Goal: Task Accomplishment & Management: Use online tool/utility

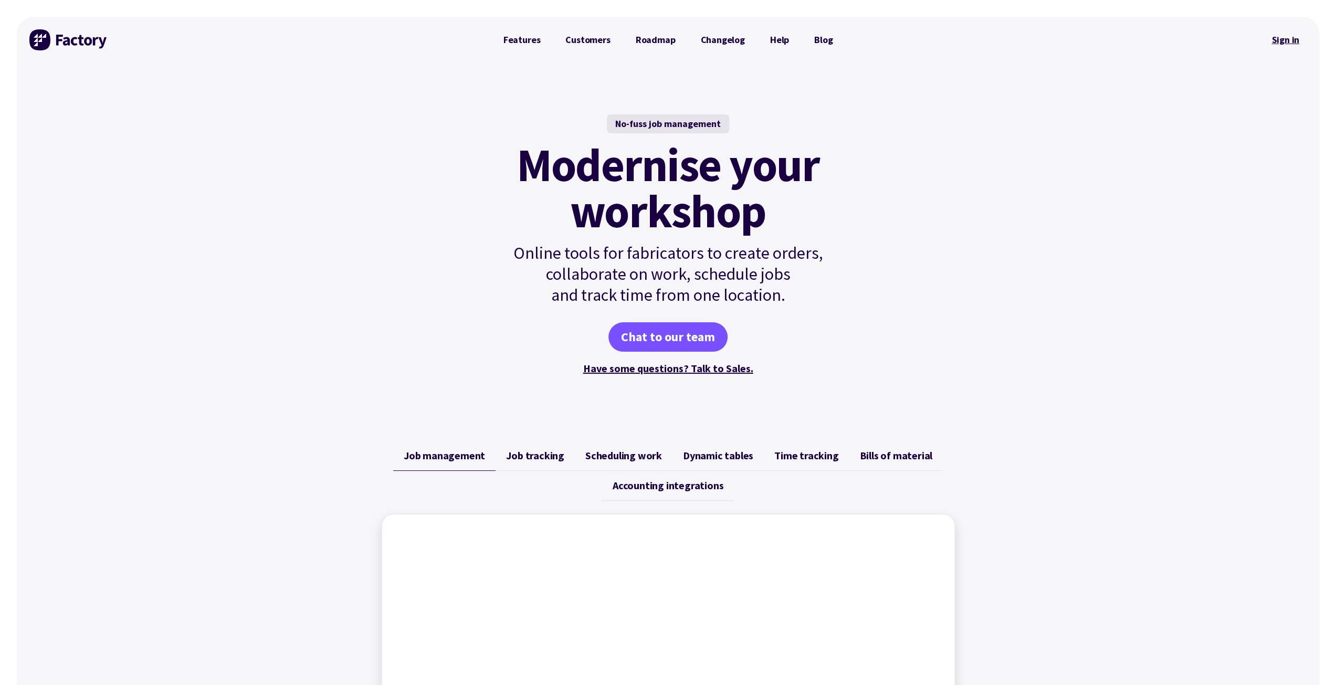
click at [1283, 38] on link "Sign in" at bounding box center [1285, 40] width 43 height 24
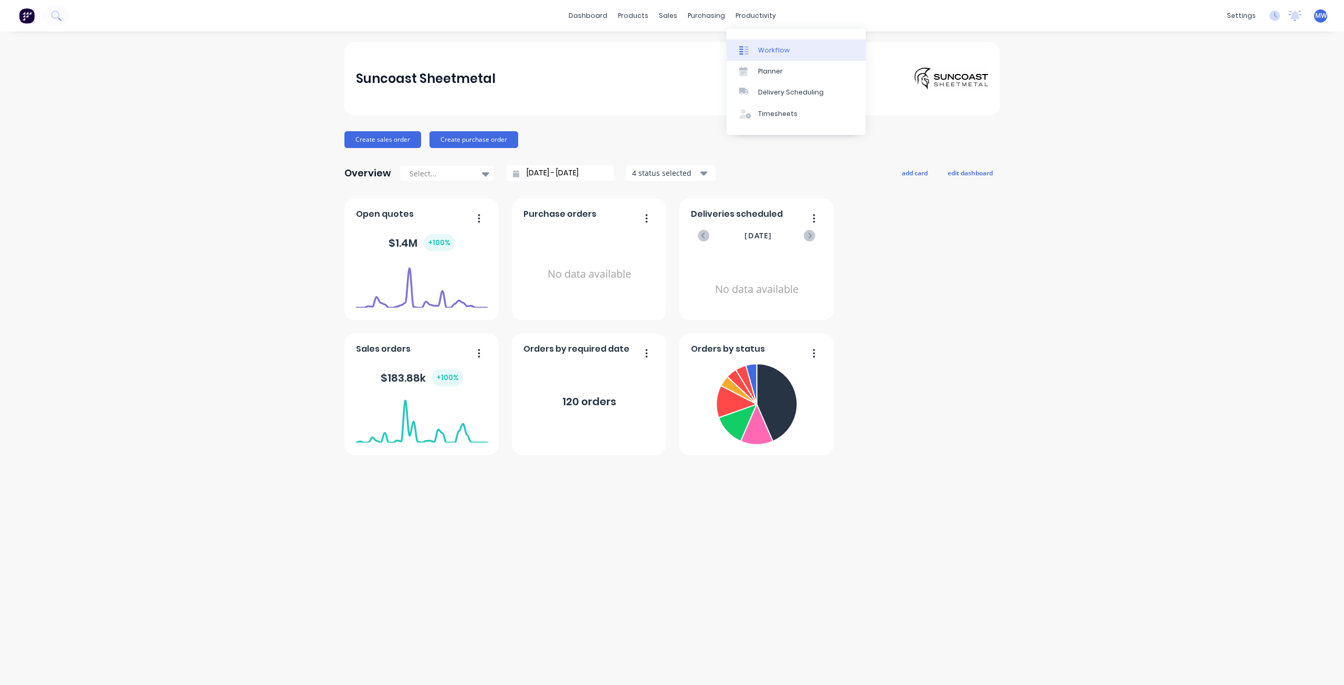
click at [785, 48] on div "Workflow" at bounding box center [774, 50] width 32 height 9
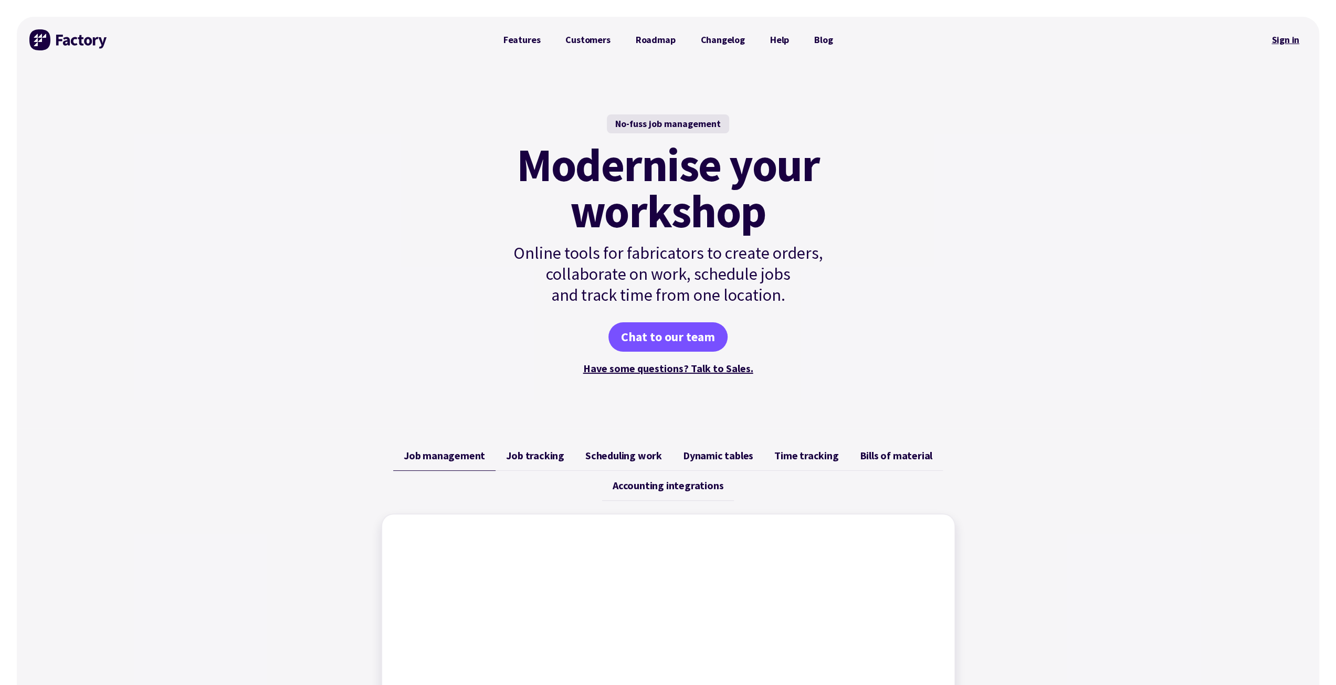
click at [1294, 36] on link "Sign in" at bounding box center [1285, 40] width 43 height 24
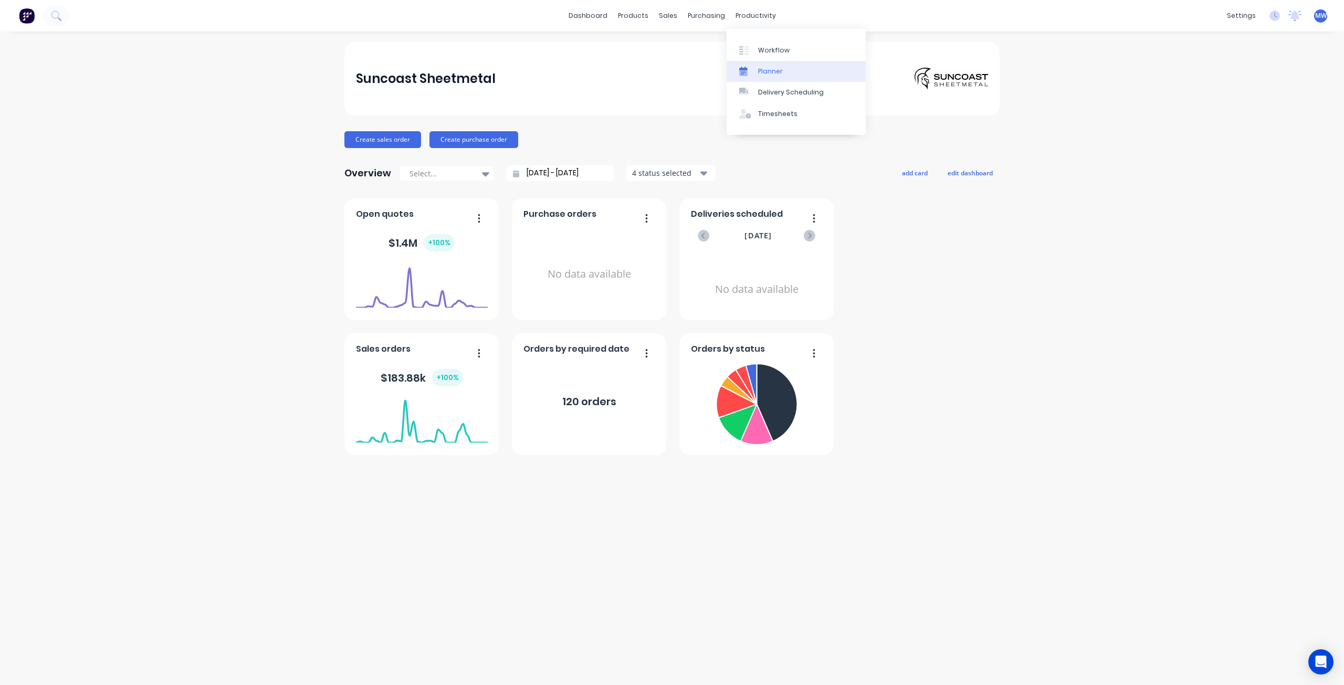
click at [779, 70] on div "Planner" at bounding box center [770, 71] width 25 height 9
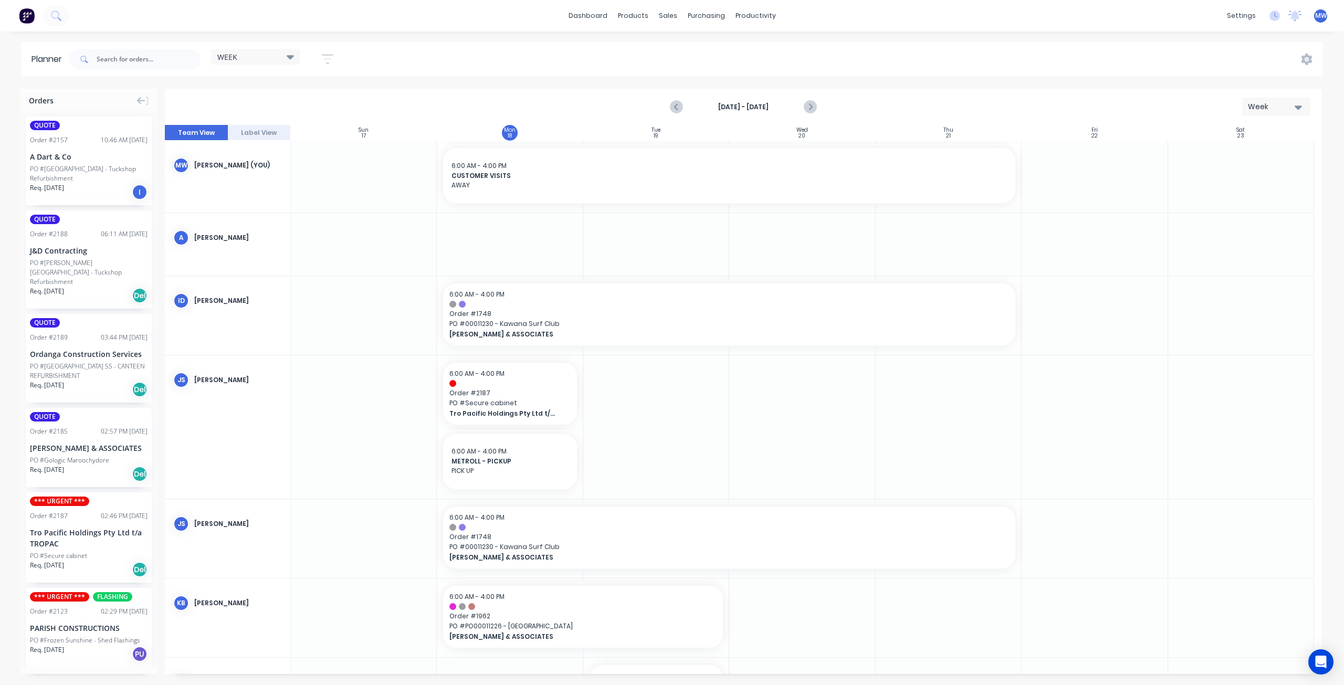
click at [800, 212] on div at bounding box center [802, 177] width 146 height 72
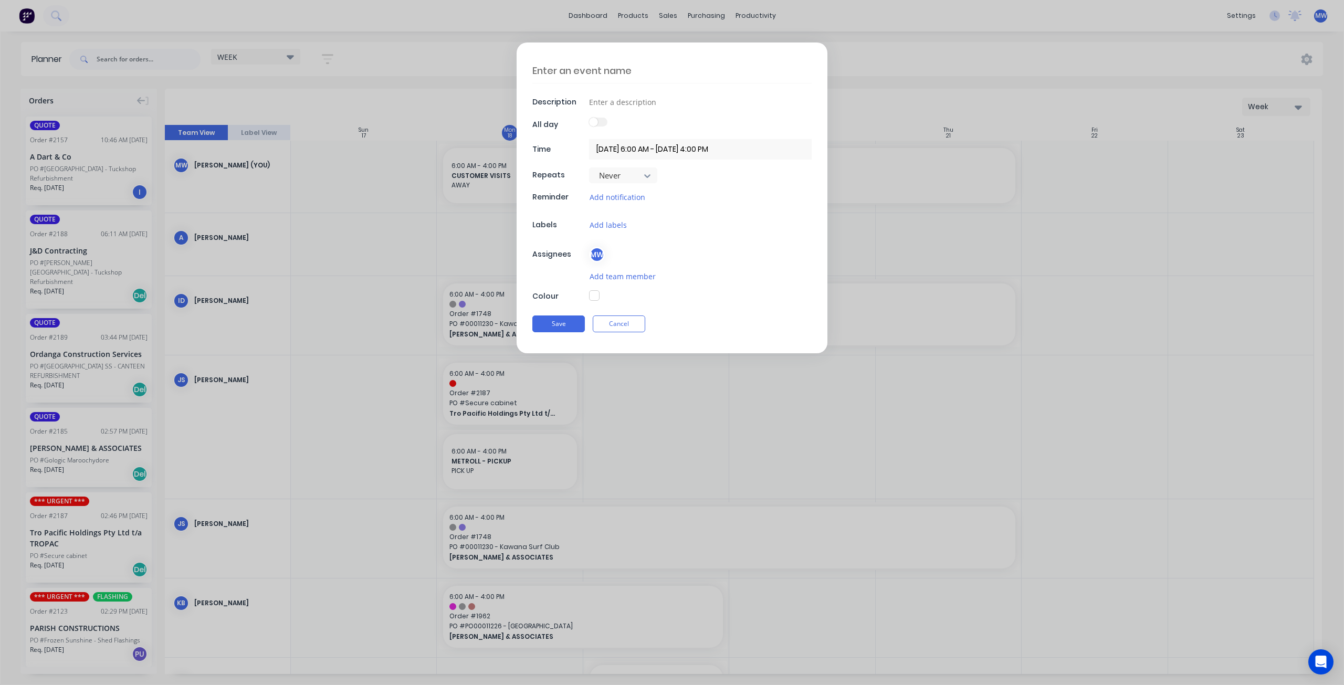
click at [630, 71] on textarea at bounding box center [671, 70] width 279 height 25
type textarea "H"
type textarea "x"
type textarea "Ho"
type textarea "x"
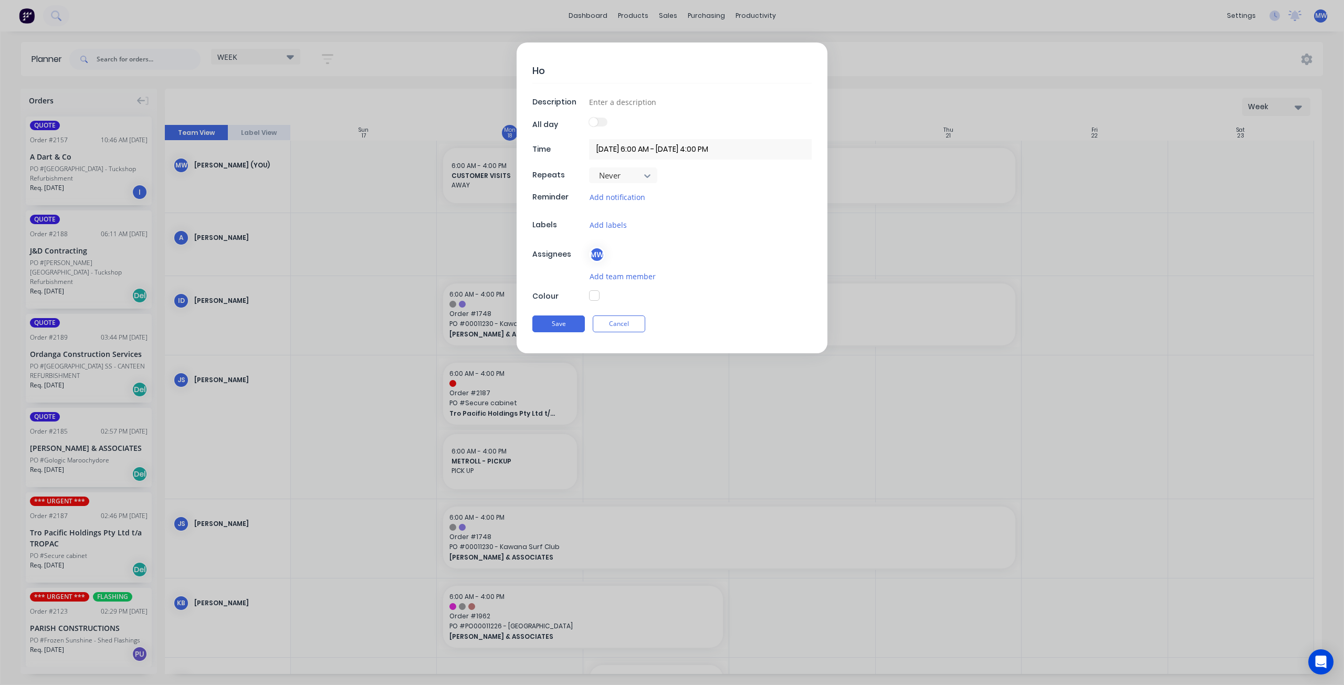
type textarea "Hos"
type textarea "x"
type textarea "Hosp"
type textarea "x"
type textarea "Hospi"
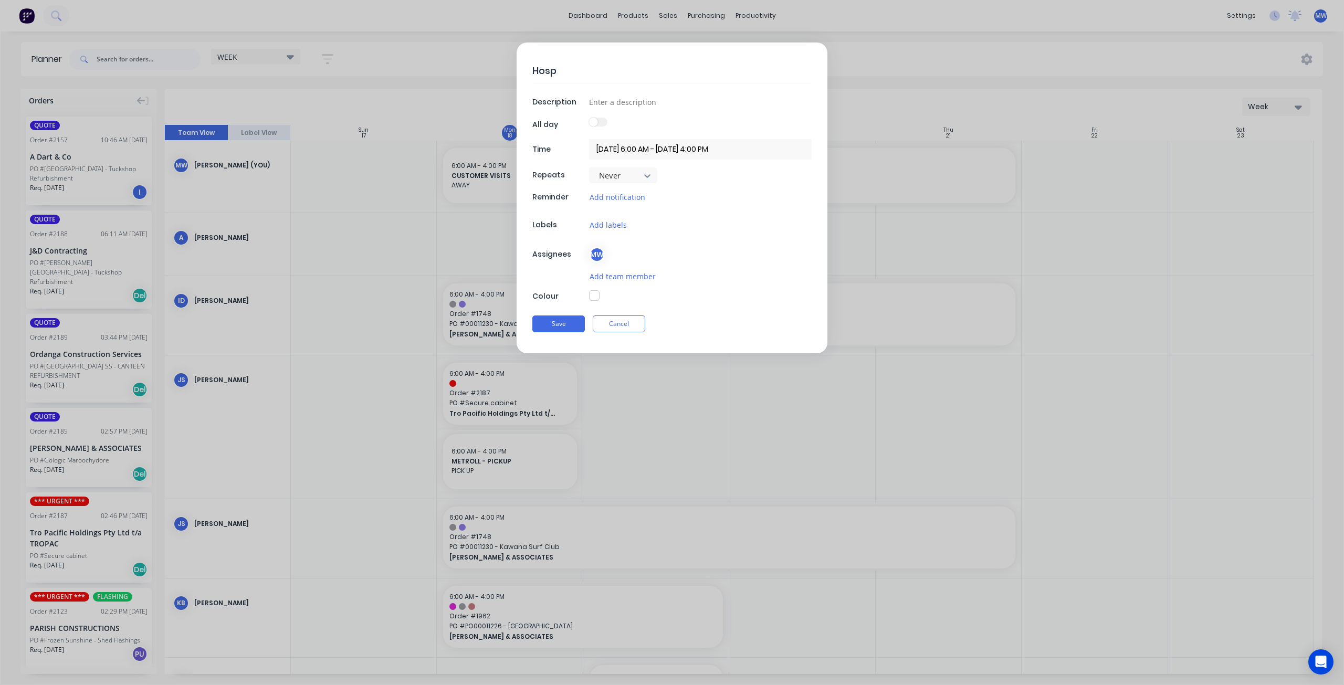
type textarea "x"
type textarea "Hospit"
type textarea "x"
type textarea "Hospita"
type textarea "x"
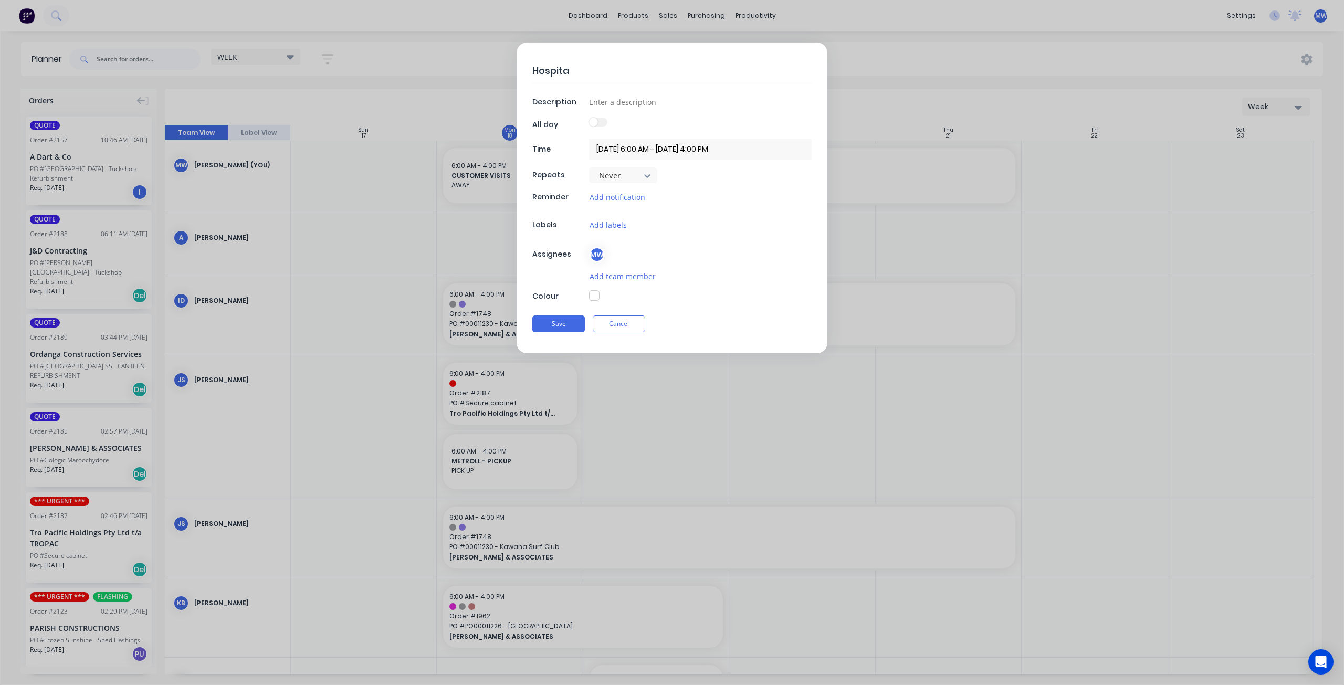
type textarea "Hospital"
type textarea "x"
type textarea "Hospital"
type textarea "x"
type textarea "Hospital 1"
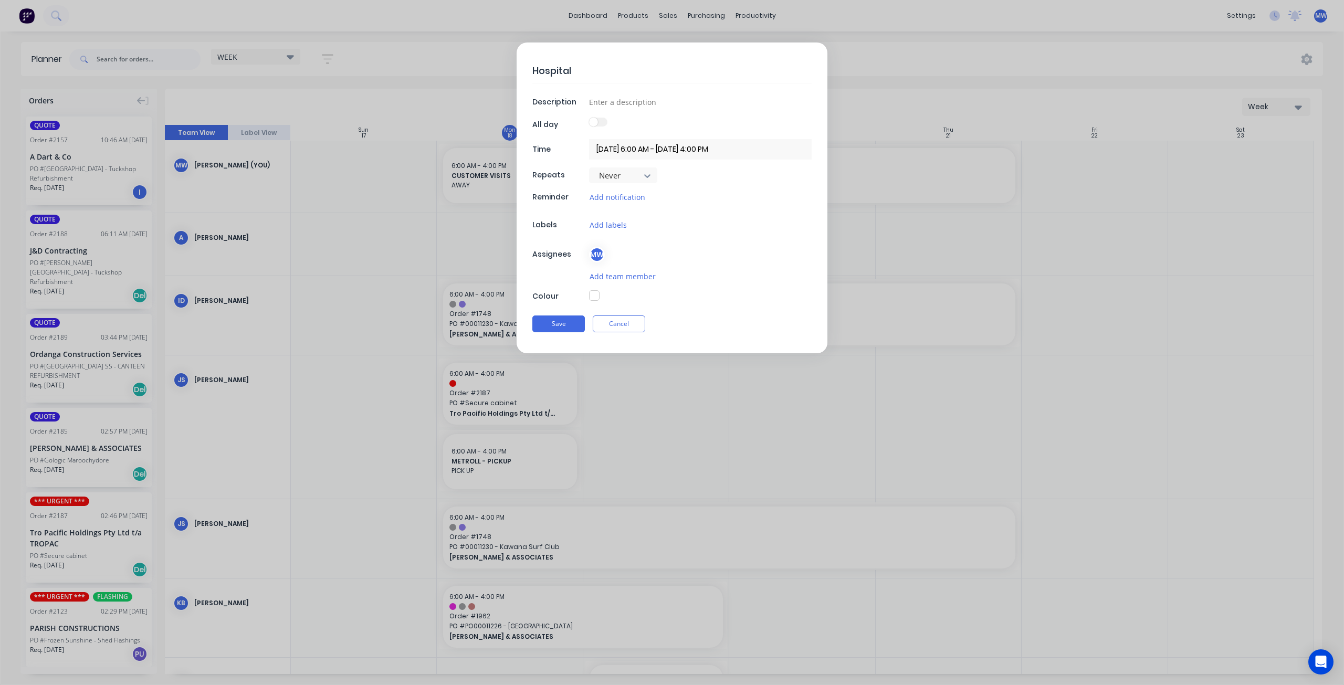
type textarea "x"
type textarea "Hospital 11"
type textarea "x"
type textarea "Hospital 11."
type textarea "x"
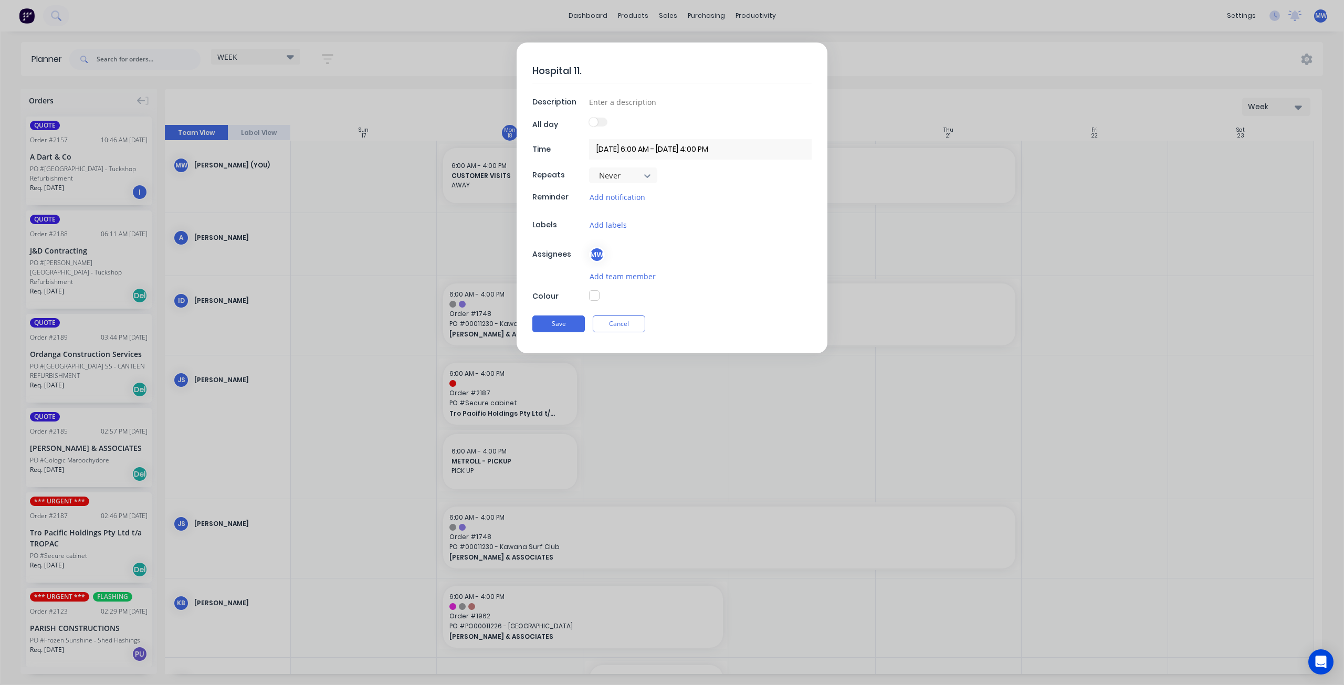
type textarea "Hospital 11.0"
type textarea "x"
type textarea "Hospital 11.00"
type textarea "x"
type textarea "Hospital 11.00a"
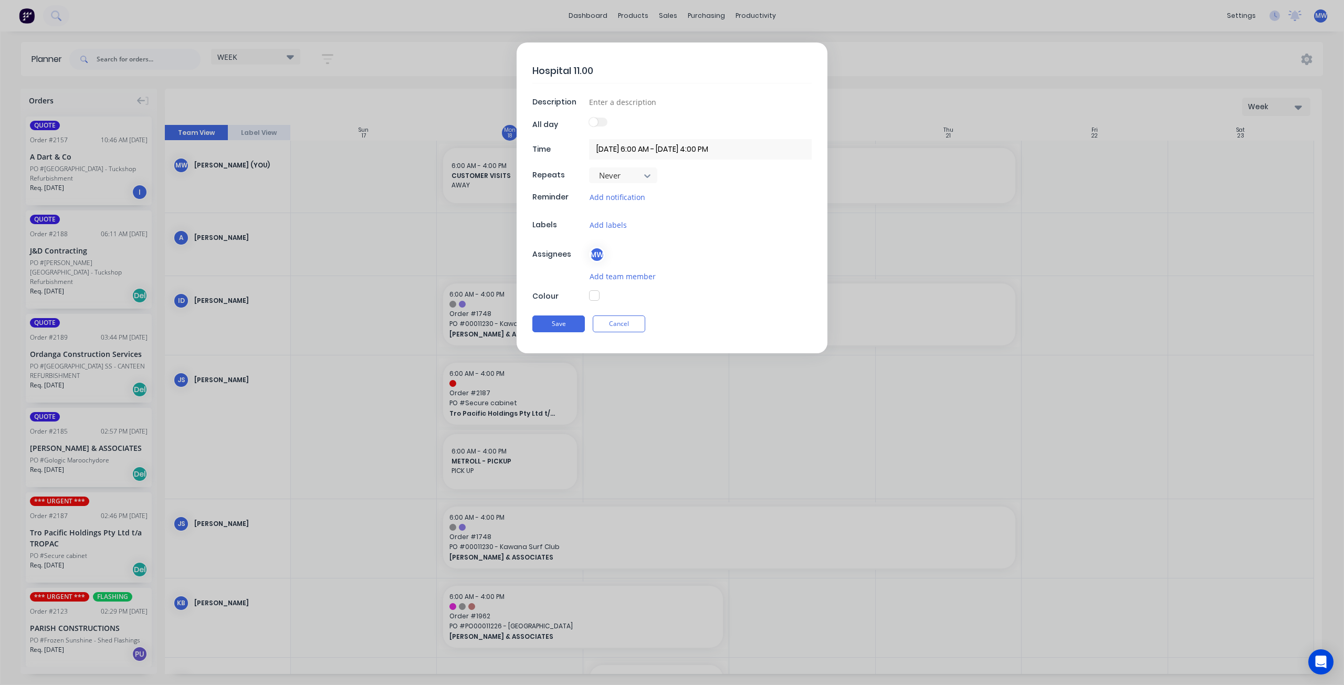
type textarea "x"
type textarea "Hospital 11.00am"
type textarea "x"
type textarea "Hospital 11.00am"
type textarea "x"
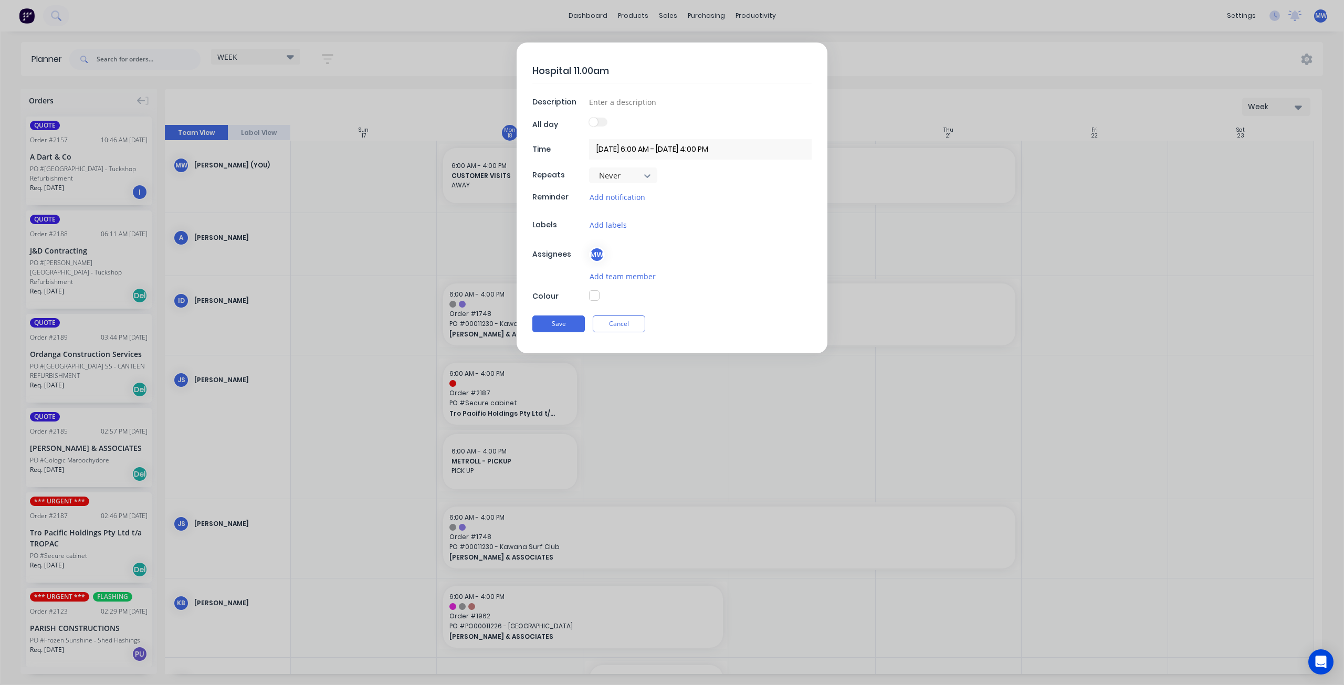
type textarea "Hospital 11.00am i"
type textarea "x"
type textarea "Hospital 11.00am in"
type textarea "x"
type textarea "Hospital 11.00am inj"
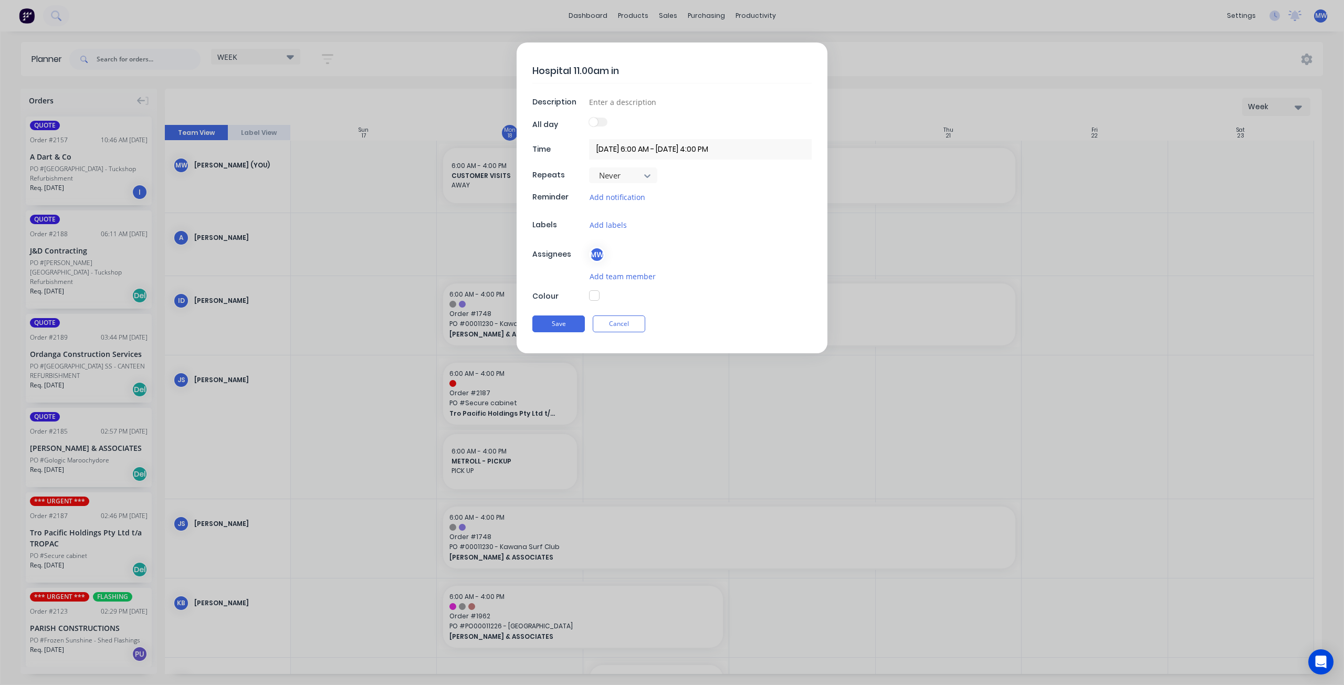
type textarea "x"
type textarea "Hospital 11.00am inje"
type textarea "x"
type textarea "Hospital 11.00am injec"
type textarea "x"
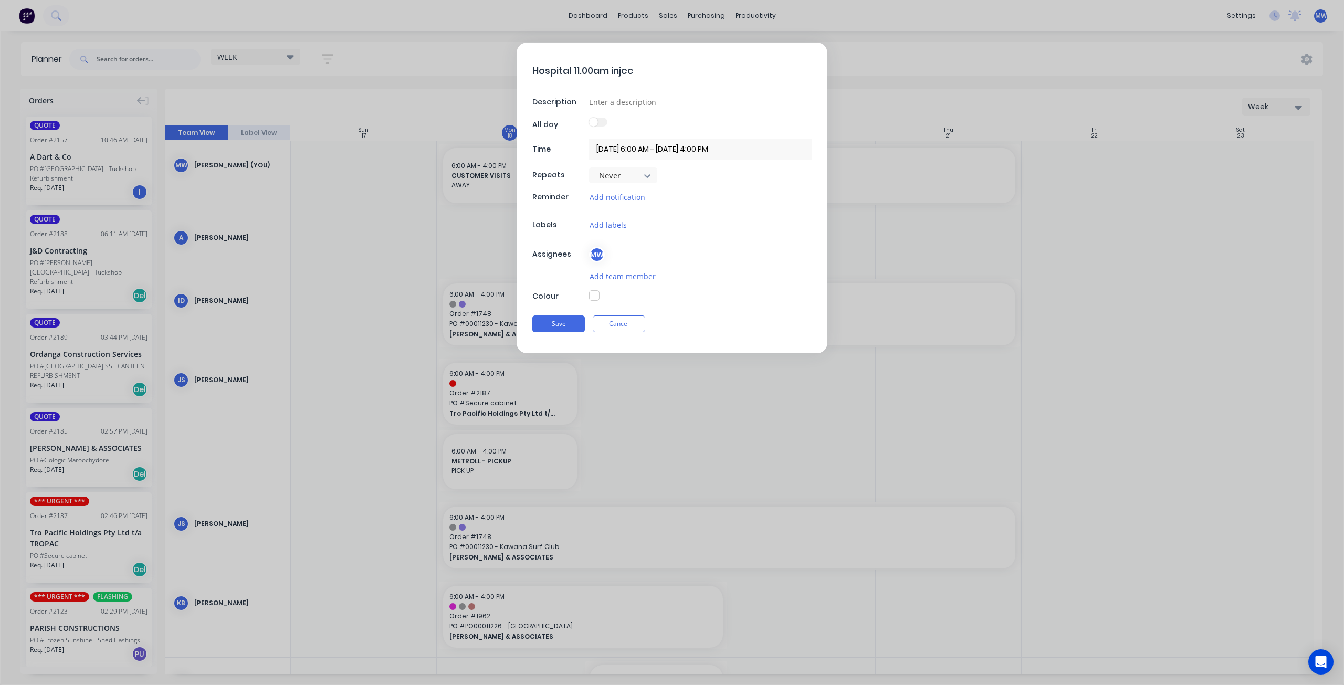
type textarea "Hospital 11.00am inject"
type textarea "x"
type textarea "Hospital 11.00am injecti"
type textarea "x"
type textarea "Hospital 11.00am injectio"
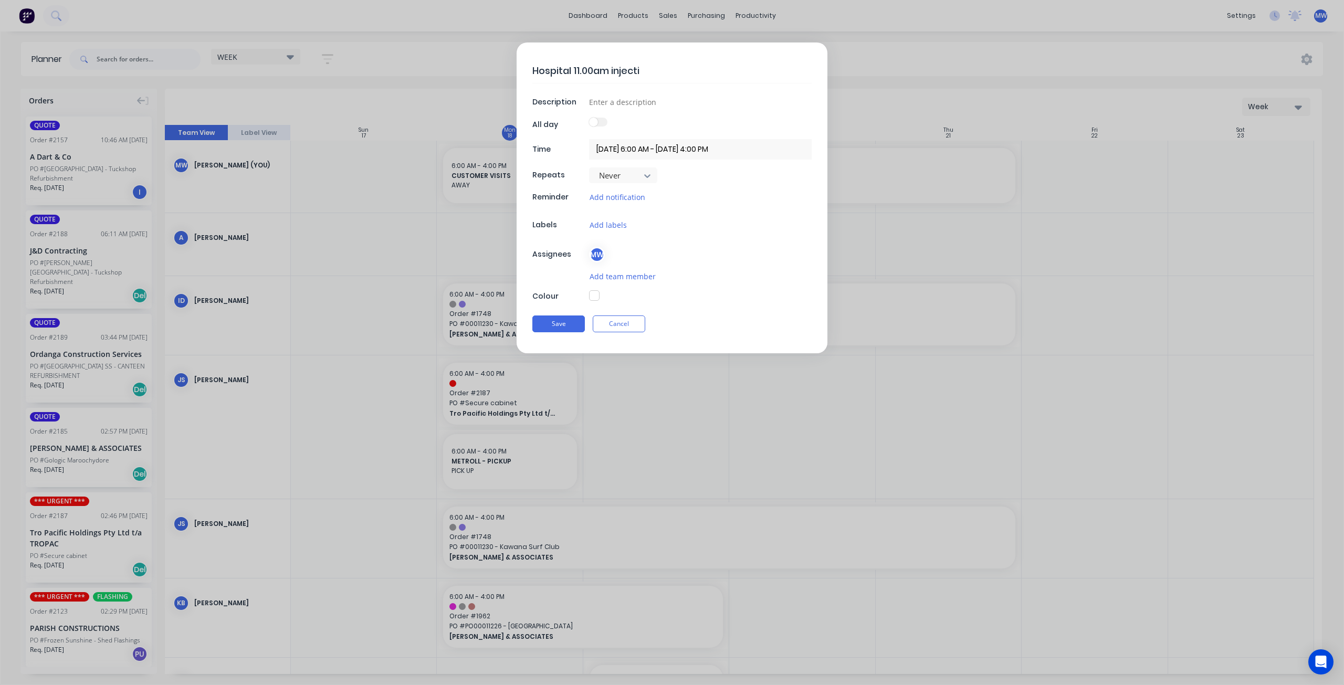
type textarea "x"
type textarea "Hospital 11.00am injection"
type textarea "x"
type textarea "Hospital 11.00am injection"
type textarea "x"
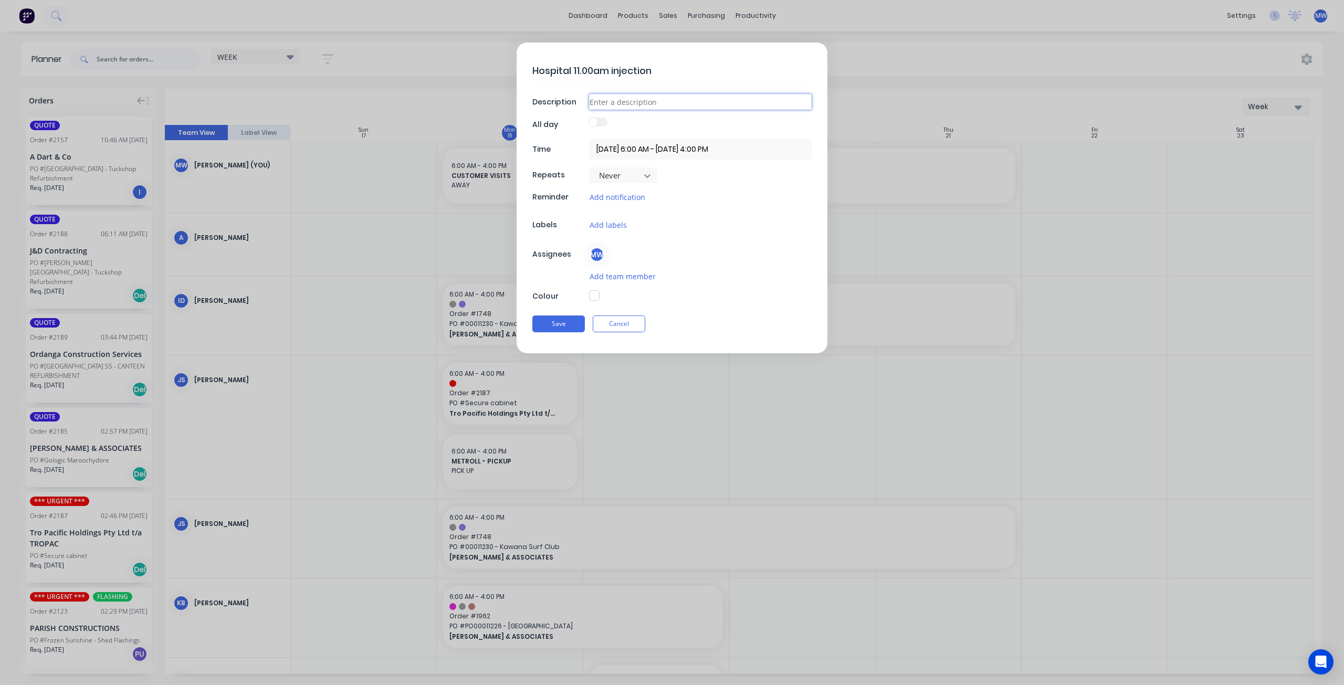
click at [664, 99] on input at bounding box center [700, 102] width 223 height 16
type input "AWAY"
click at [595, 296] on button "button" at bounding box center [594, 295] width 11 height 11
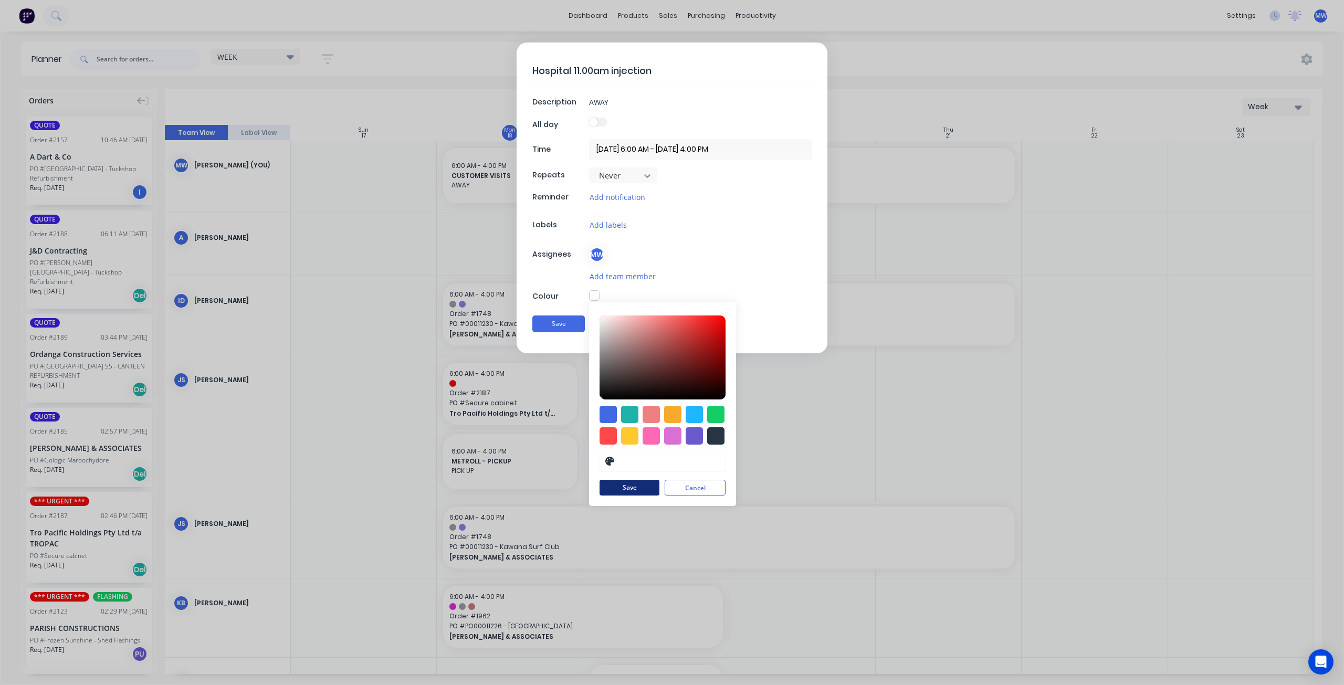
click at [642, 484] on button "Save" at bounding box center [630, 488] width 60 height 16
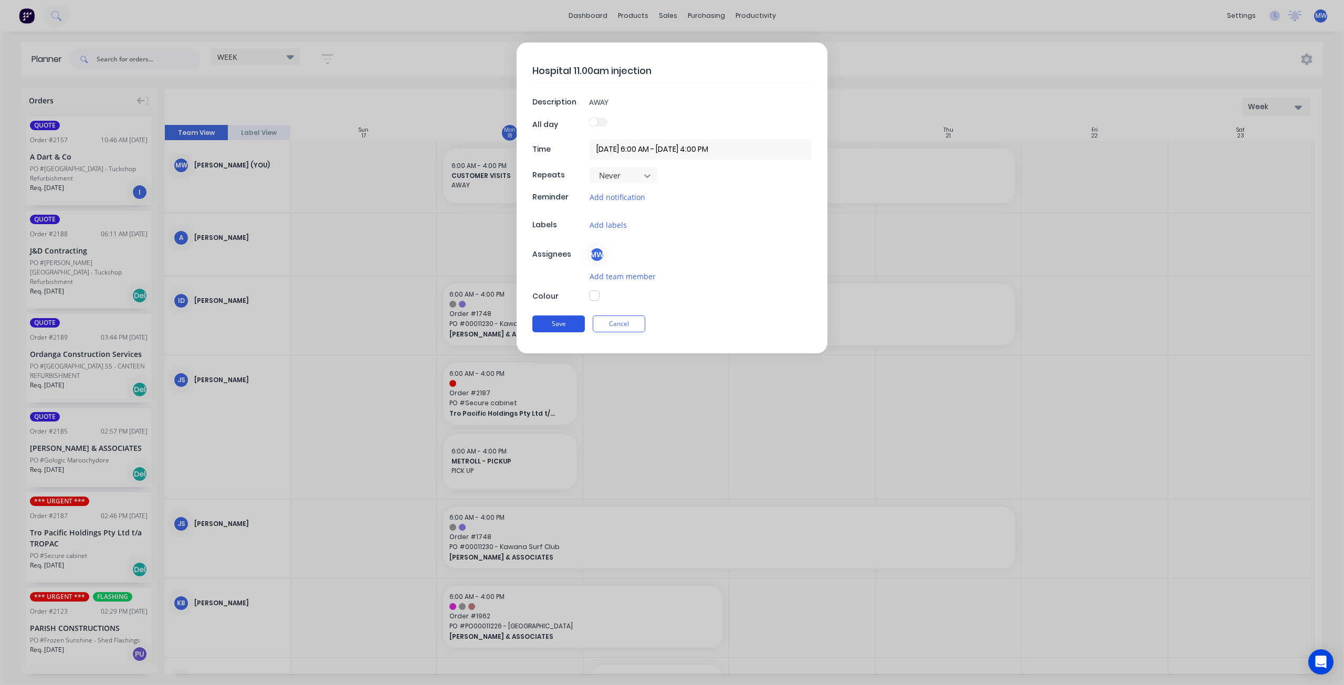
click at [572, 324] on button "Save" at bounding box center [558, 324] width 53 height 17
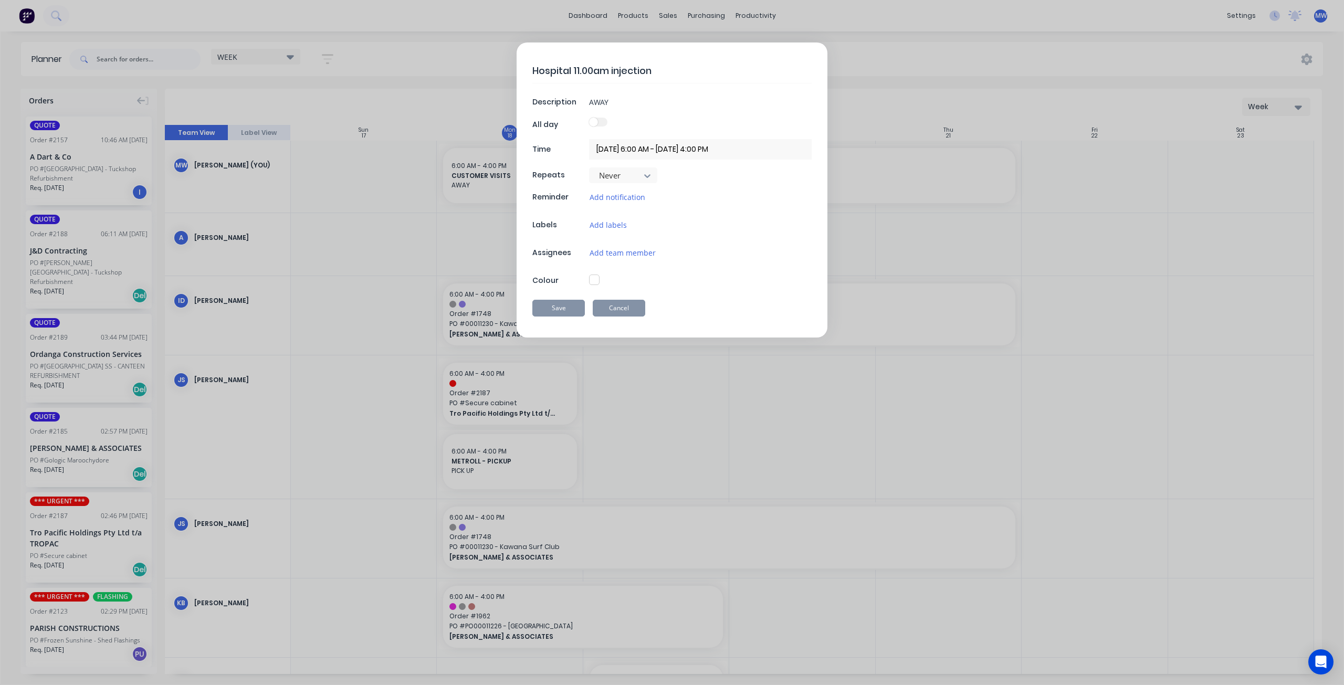
type textarea "x"
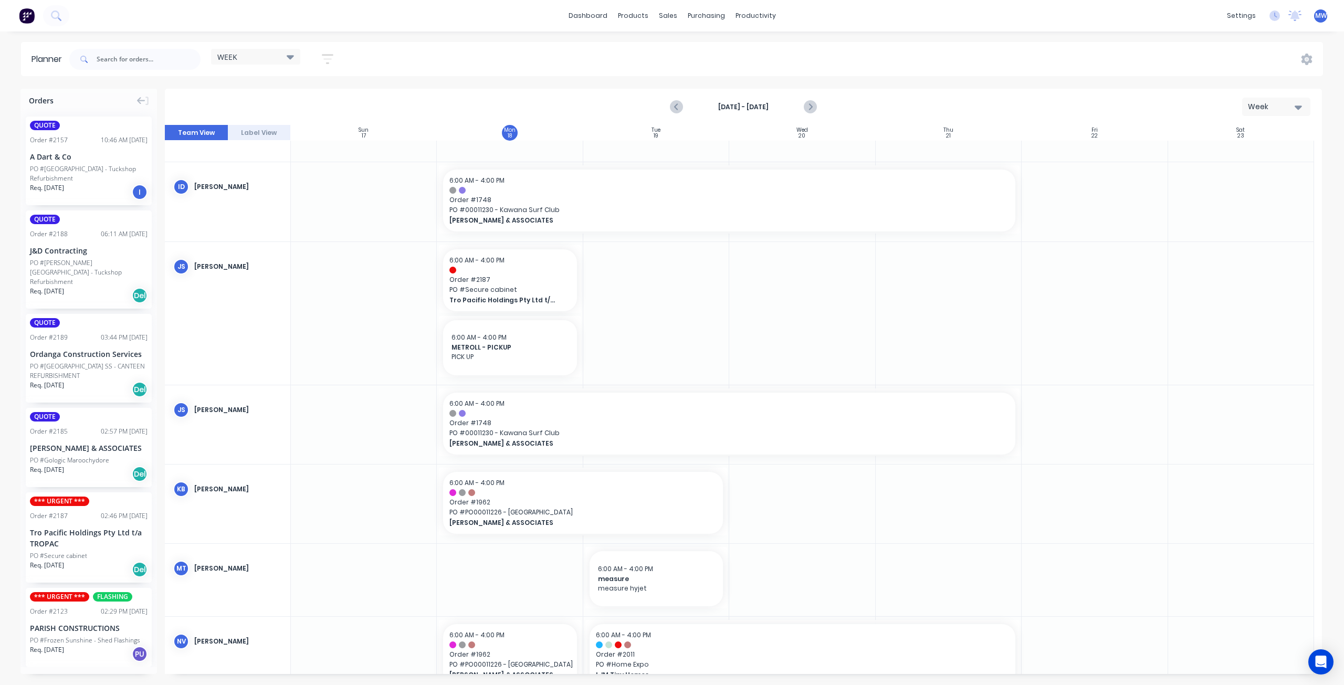
scroll to position [210, 0]
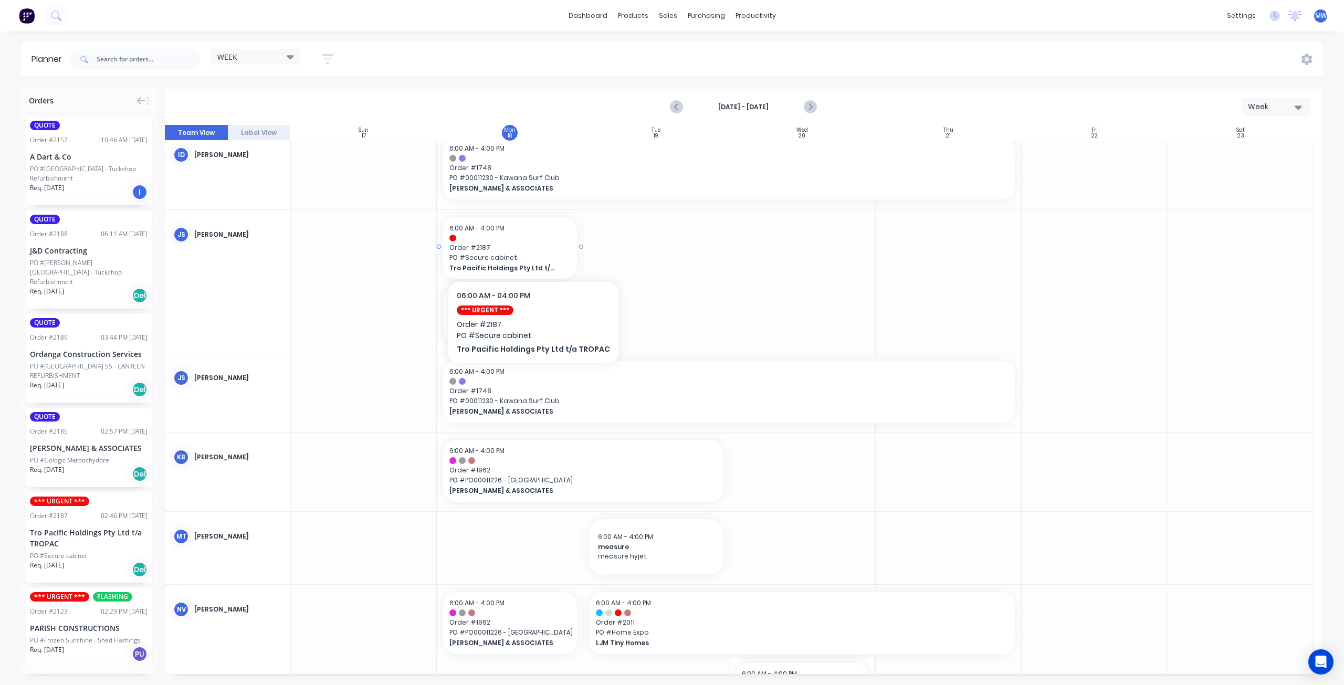
click at [528, 249] on span "Order # 2187" at bounding box center [509, 247] width 121 height 9
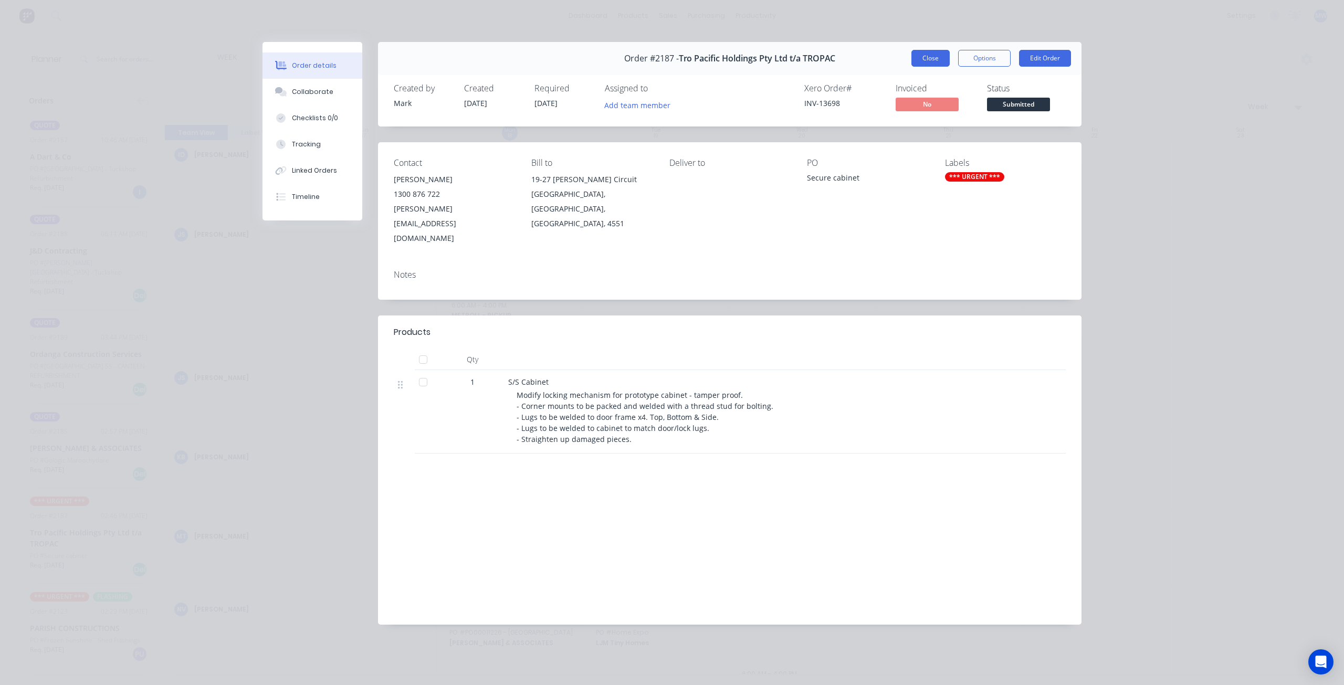
click at [936, 61] on button "Close" at bounding box center [931, 58] width 38 height 17
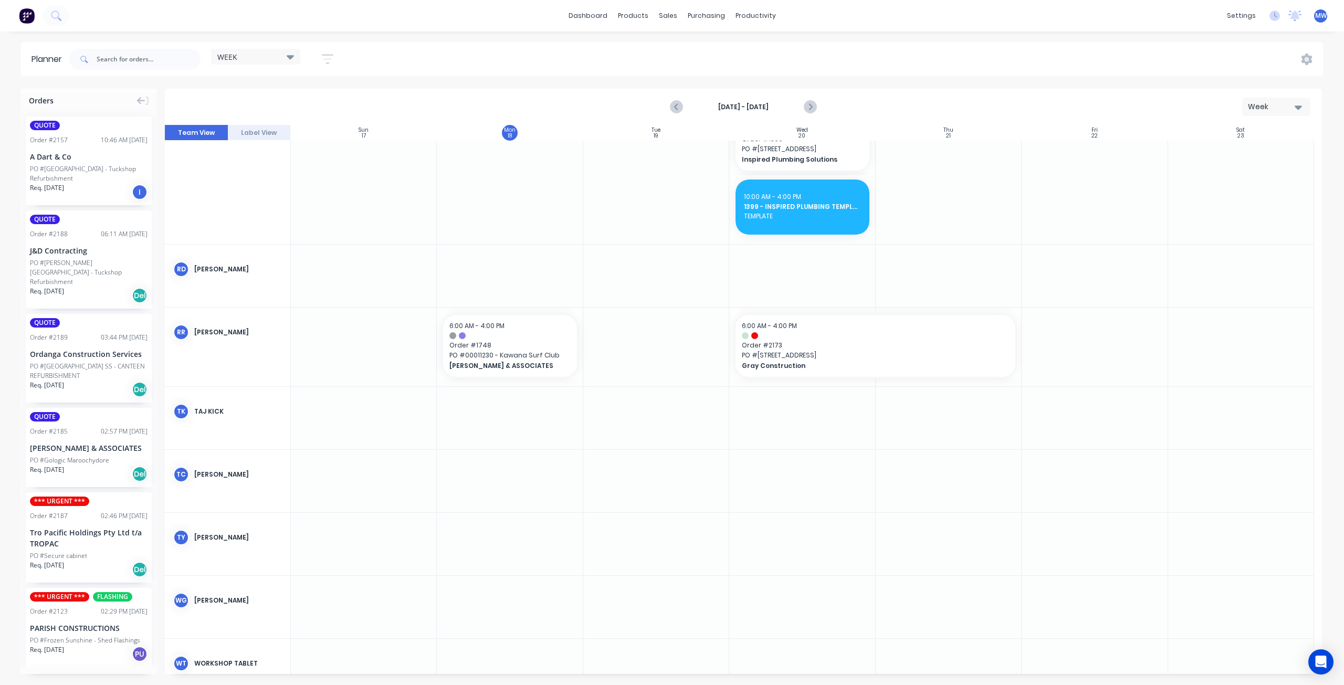
scroll to position [788, 0]
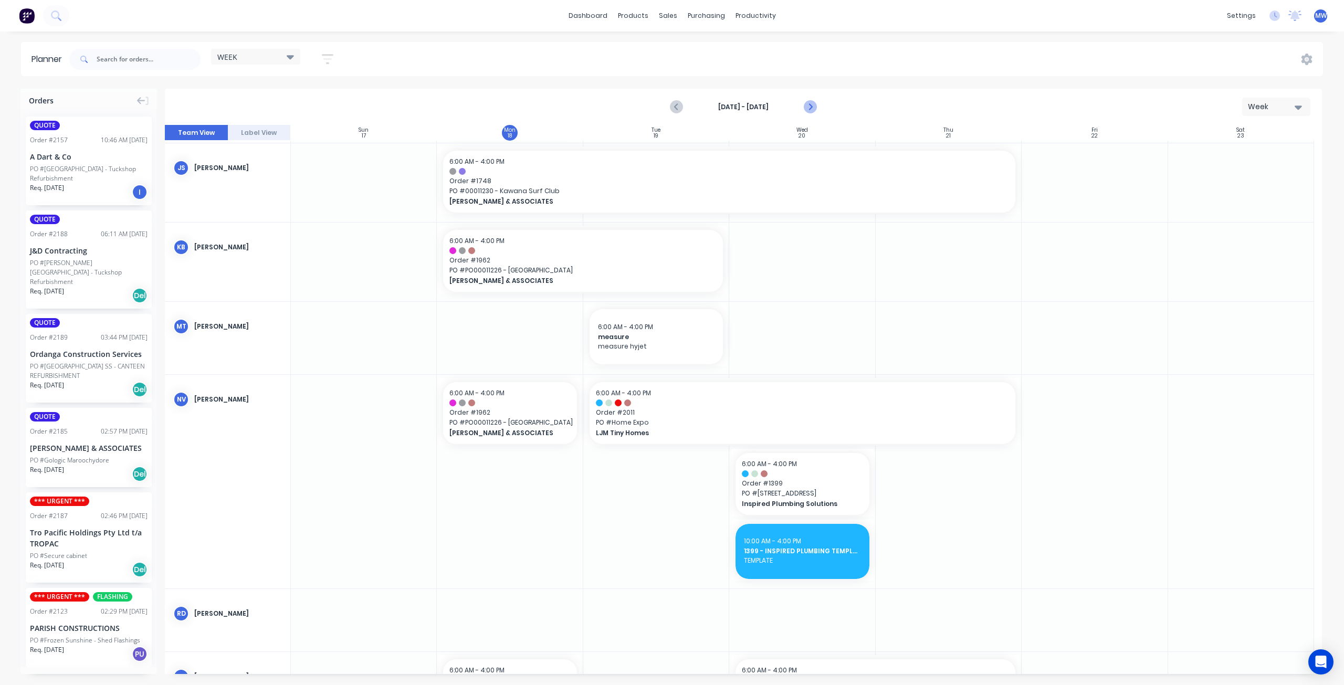
click at [810, 109] on icon "Next page" at bounding box center [810, 107] width 5 height 8
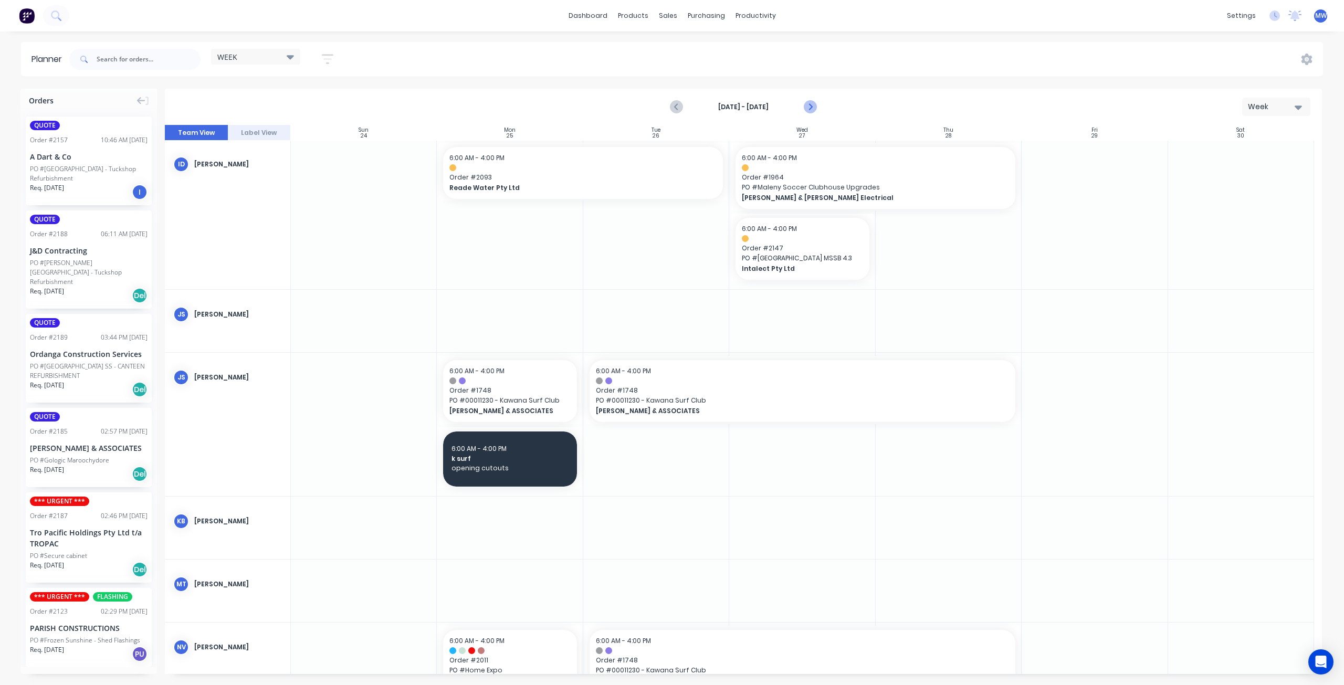
scroll to position [214, 0]
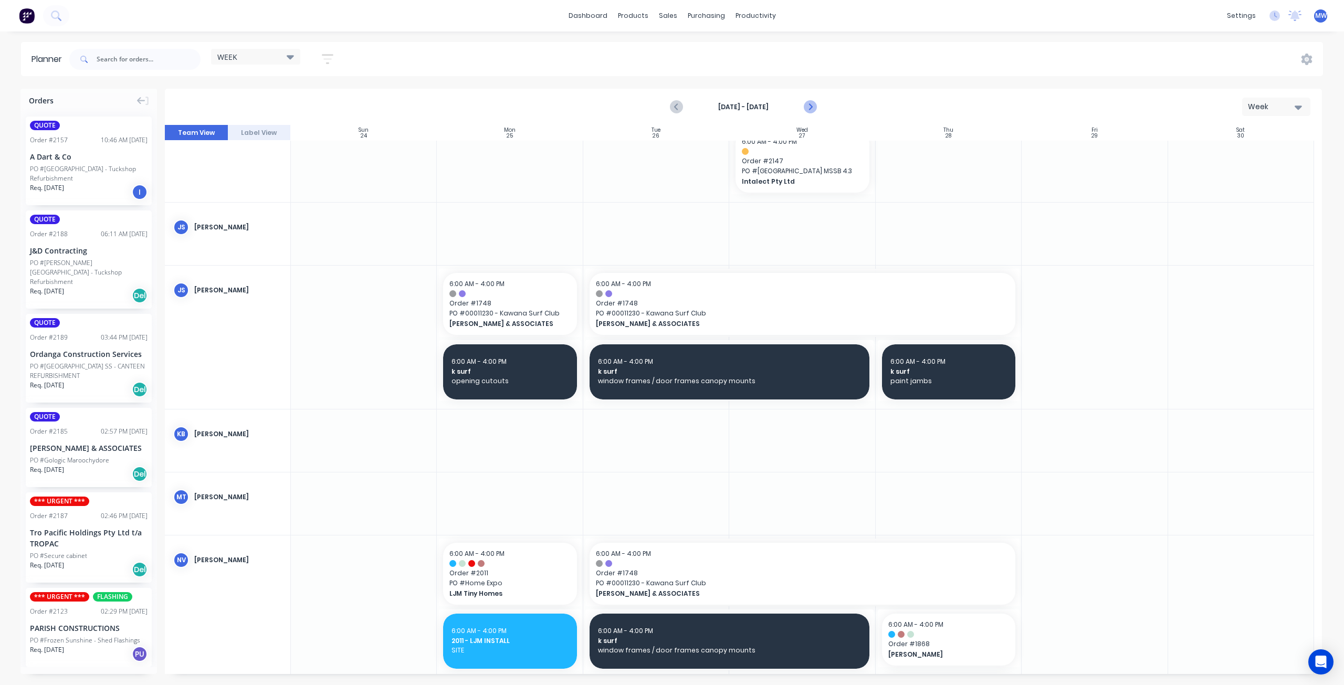
click at [810, 109] on icon "Next page" at bounding box center [810, 107] width 5 height 8
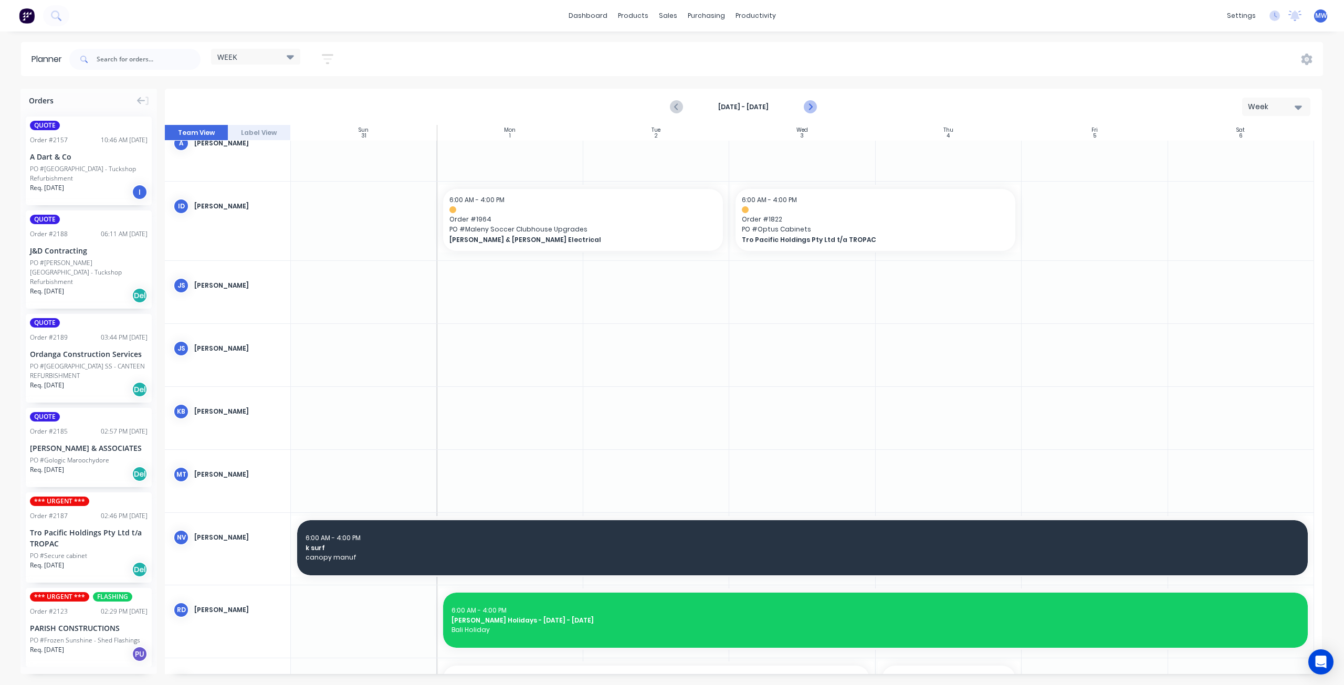
scroll to position [160, 0]
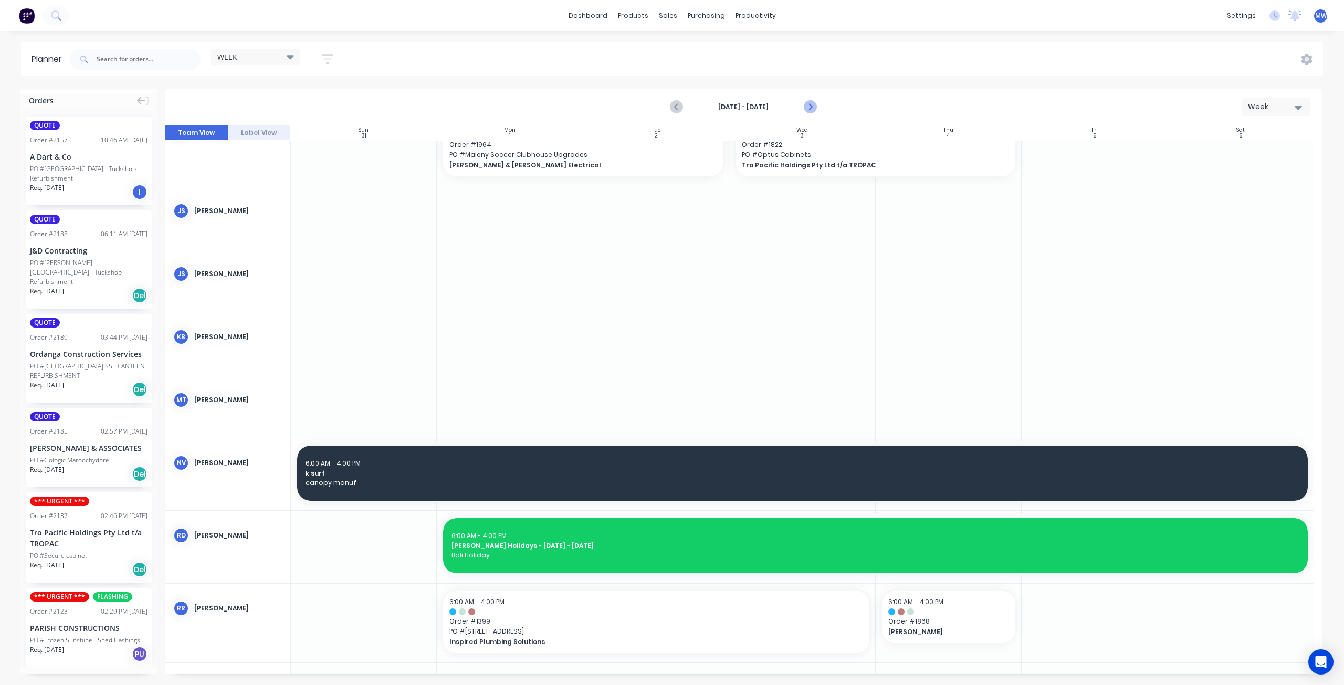
click at [810, 109] on icon "Next page" at bounding box center [810, 107] width 5 height 8
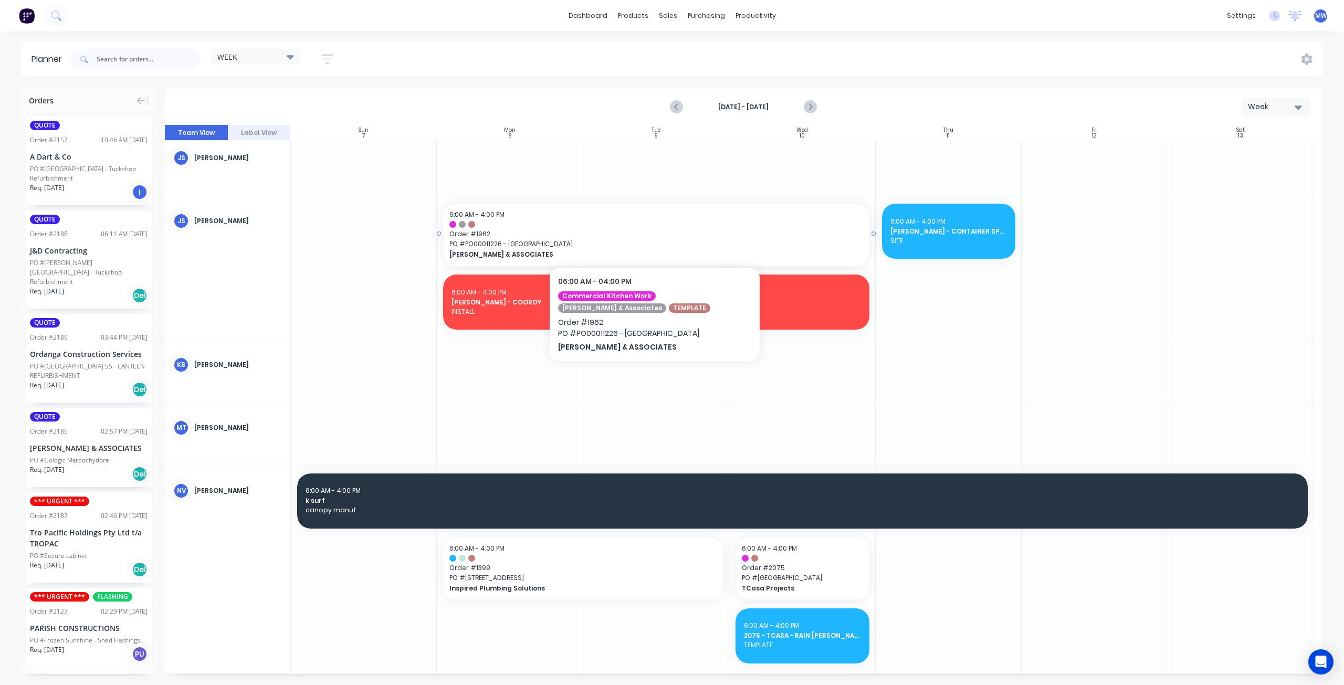
scroll to position [258, 0]
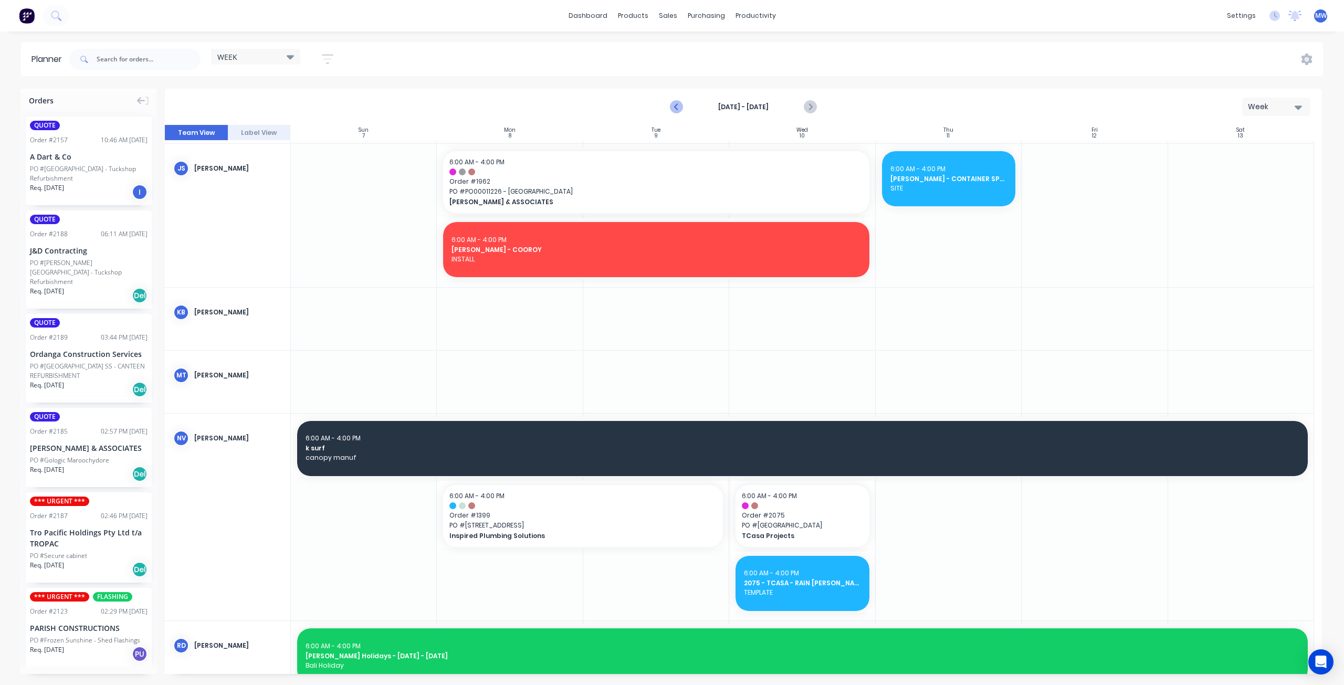
click at [679, 109] on icon "Previous page" at bounding box center [677, 107] width 13 height 13
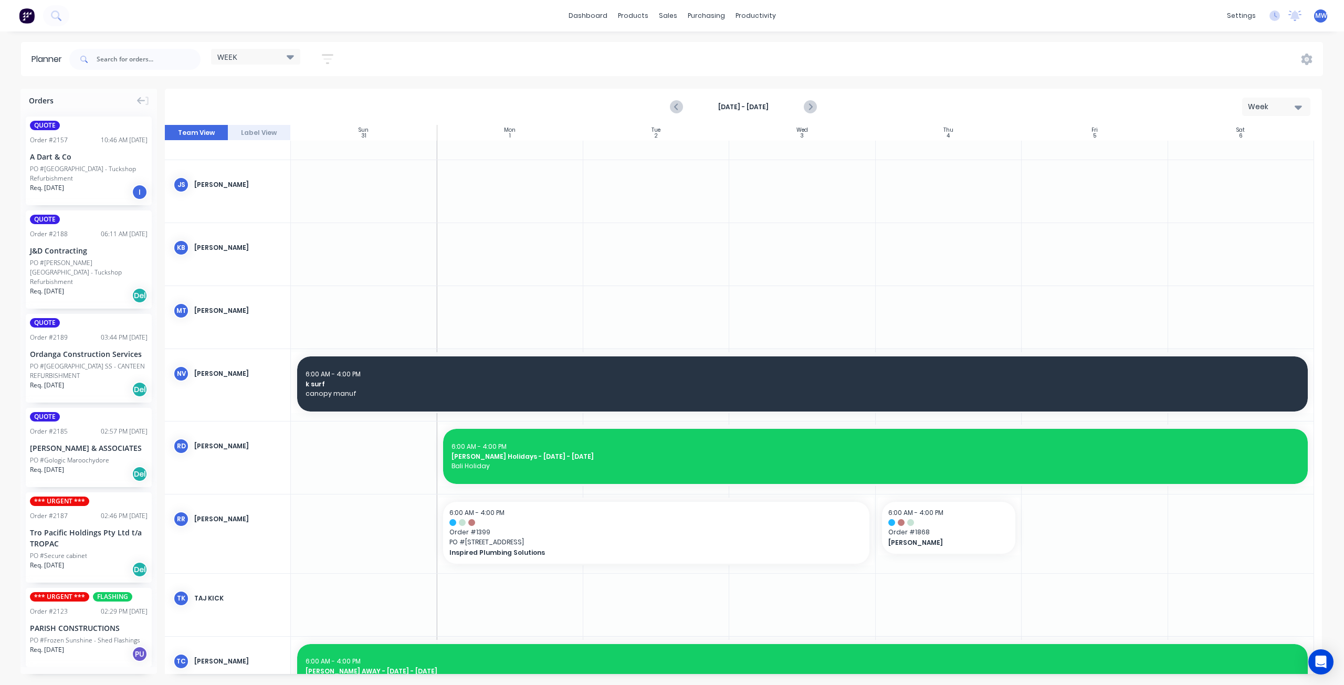
scroll to position [265, 0]
